Goal: Find specific page/section: Find specific page/section

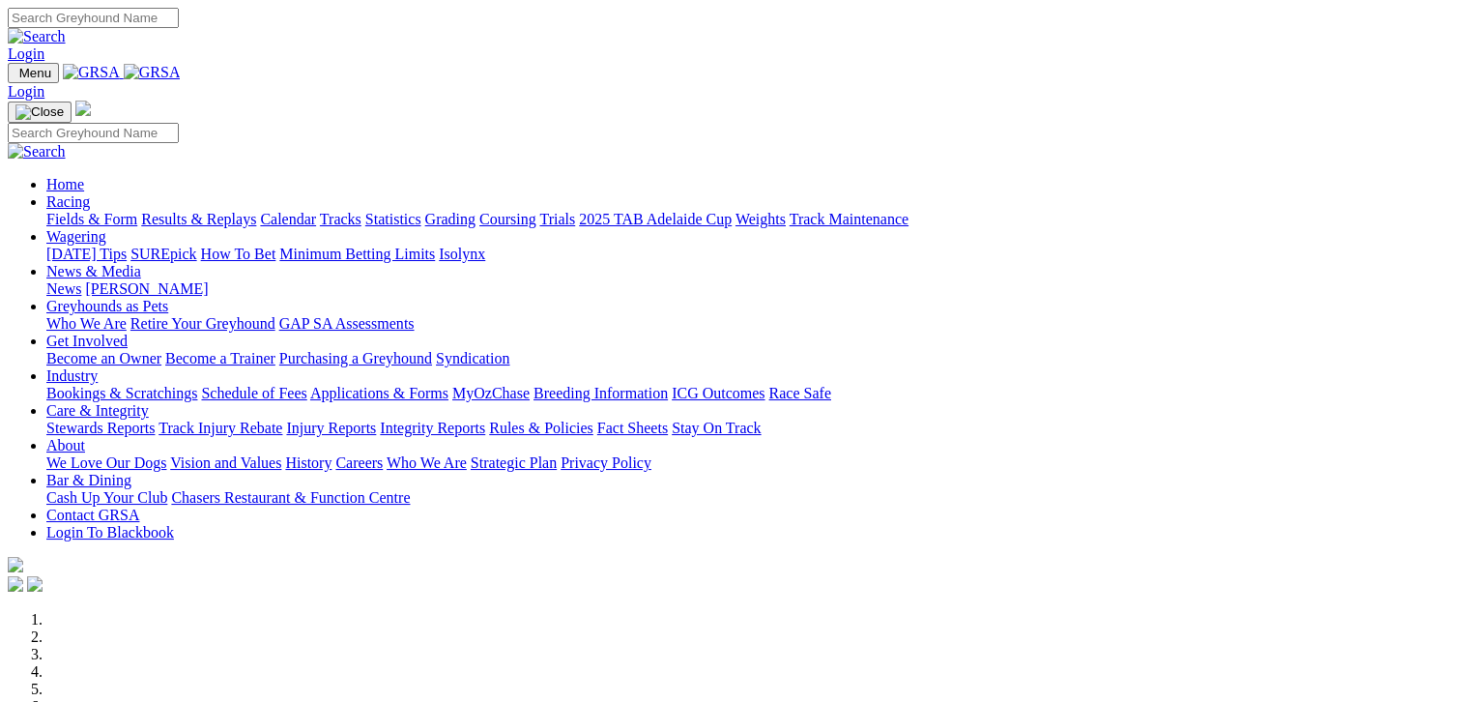
click at [65, 211] on link "Fields & Form" at bounding box center [91, 219] width 91 height 16
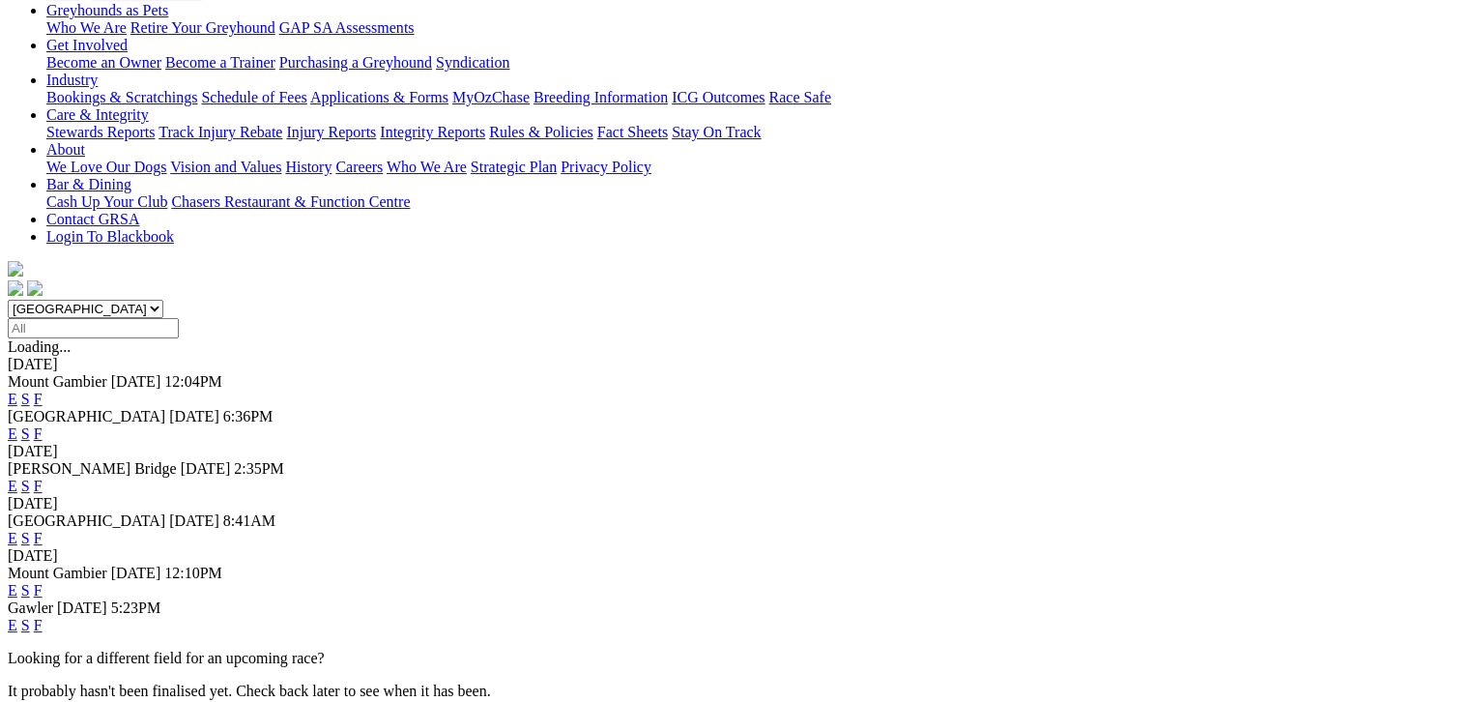
scroll to position [338, 0]
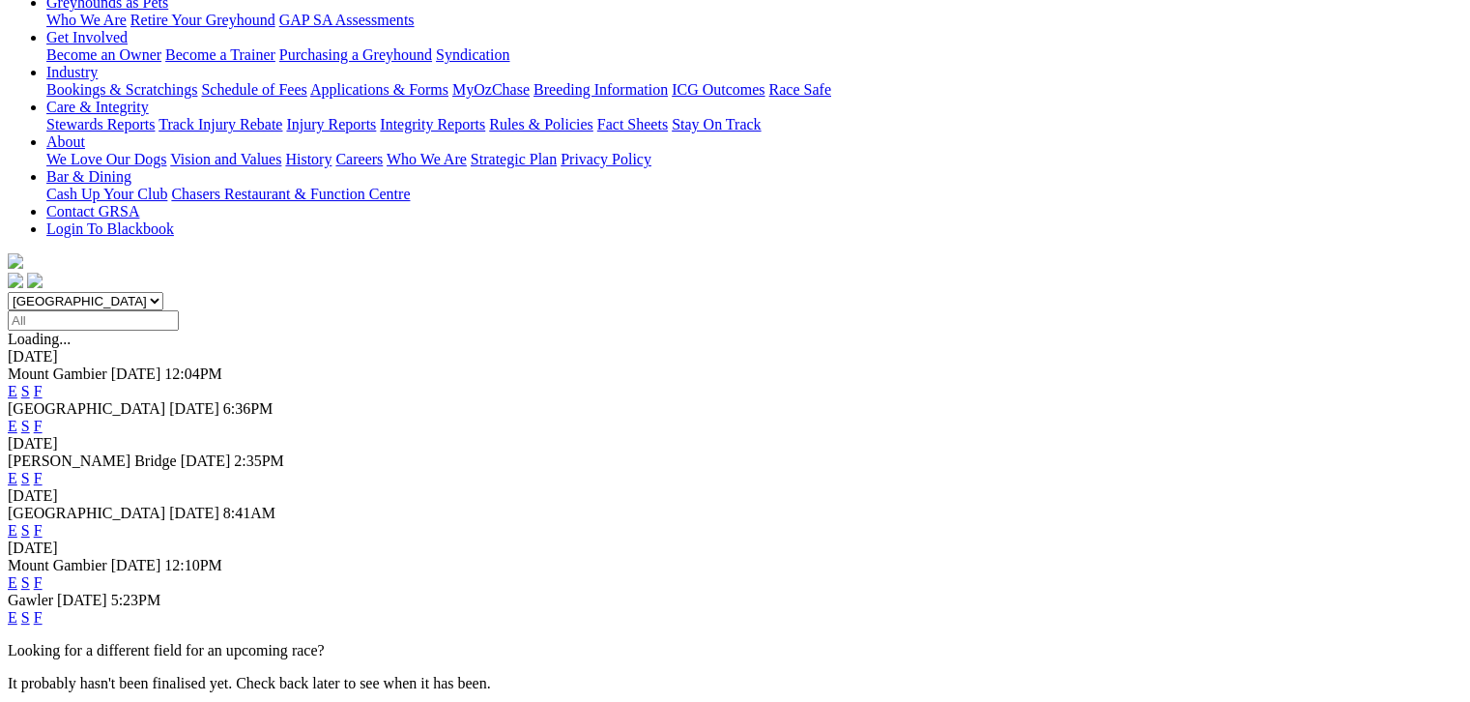
click at [43, 522] on link "F" at bounding box center [38, 530] width 9 height 16
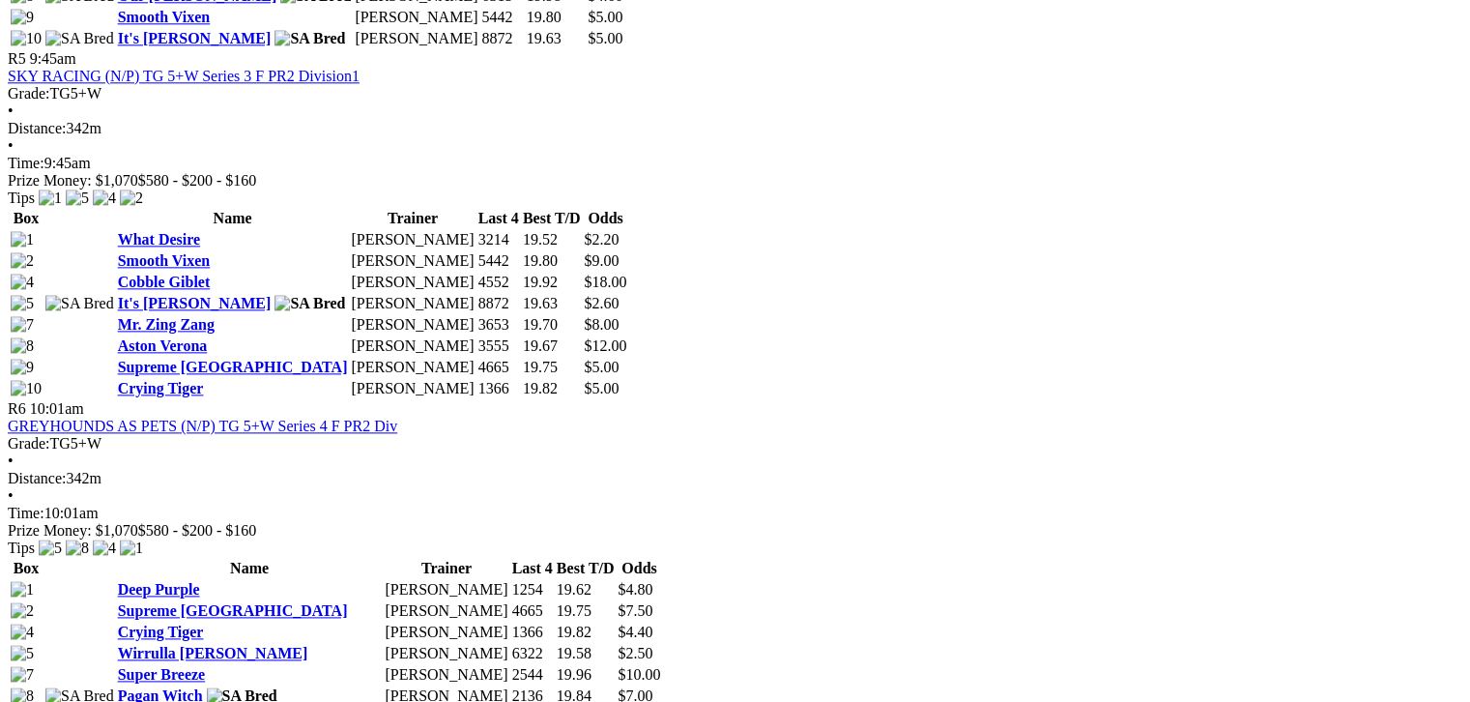
scroll to position [2343, 0]
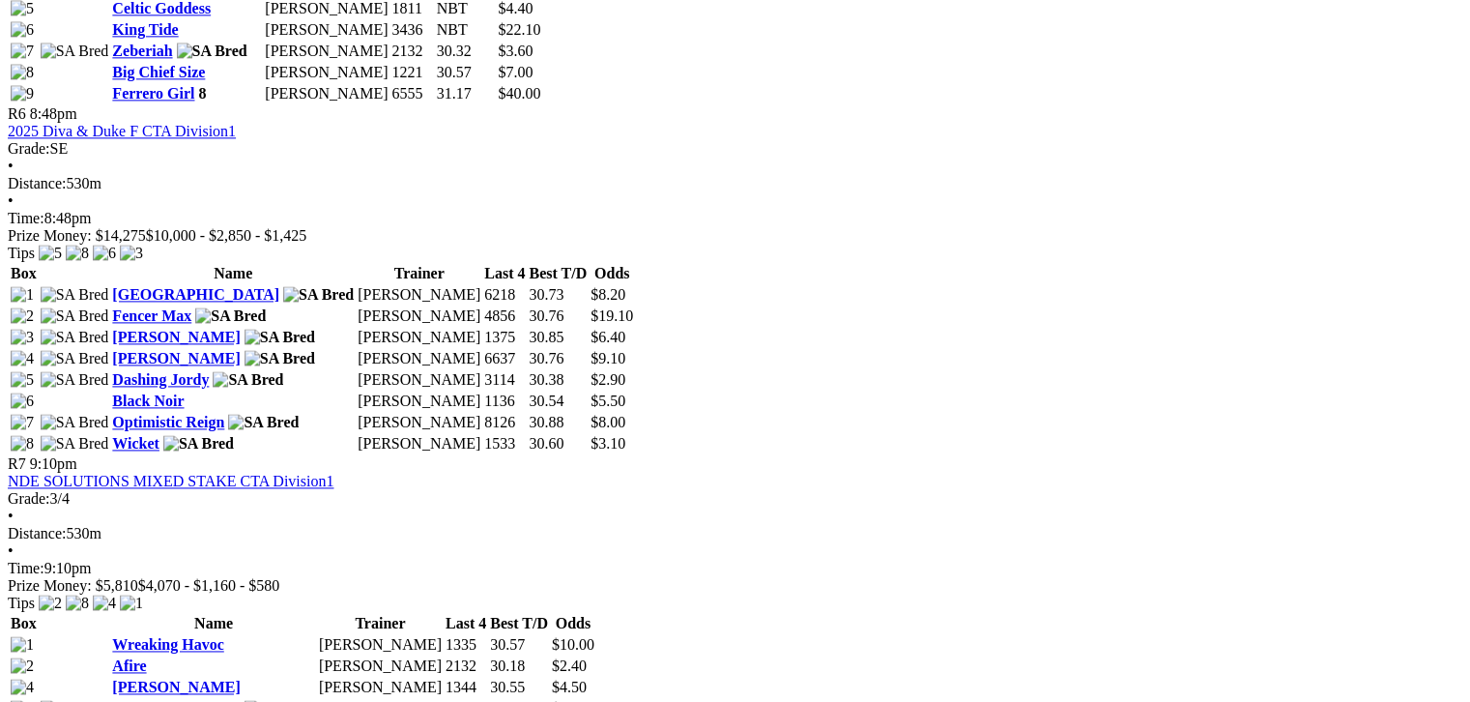
scroll to position [2584, 0]
